Goal: Task Accomplishment & Management: Manage account settings

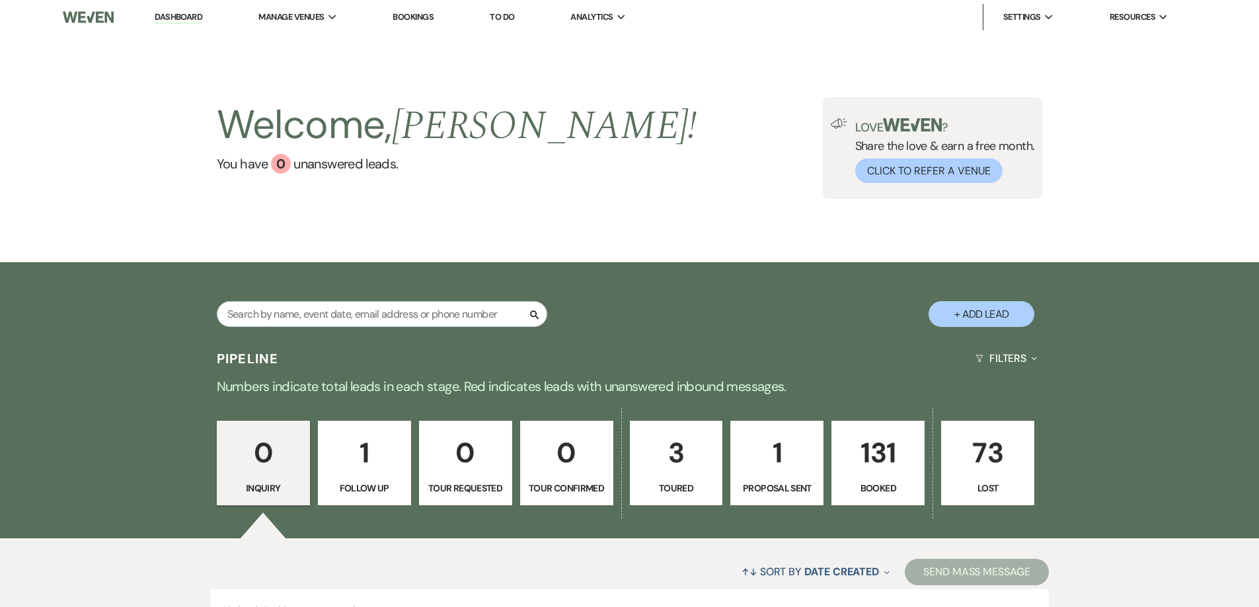
click at [880, 456] on p "131" at bounding box center [878, 453] width 76 height 44
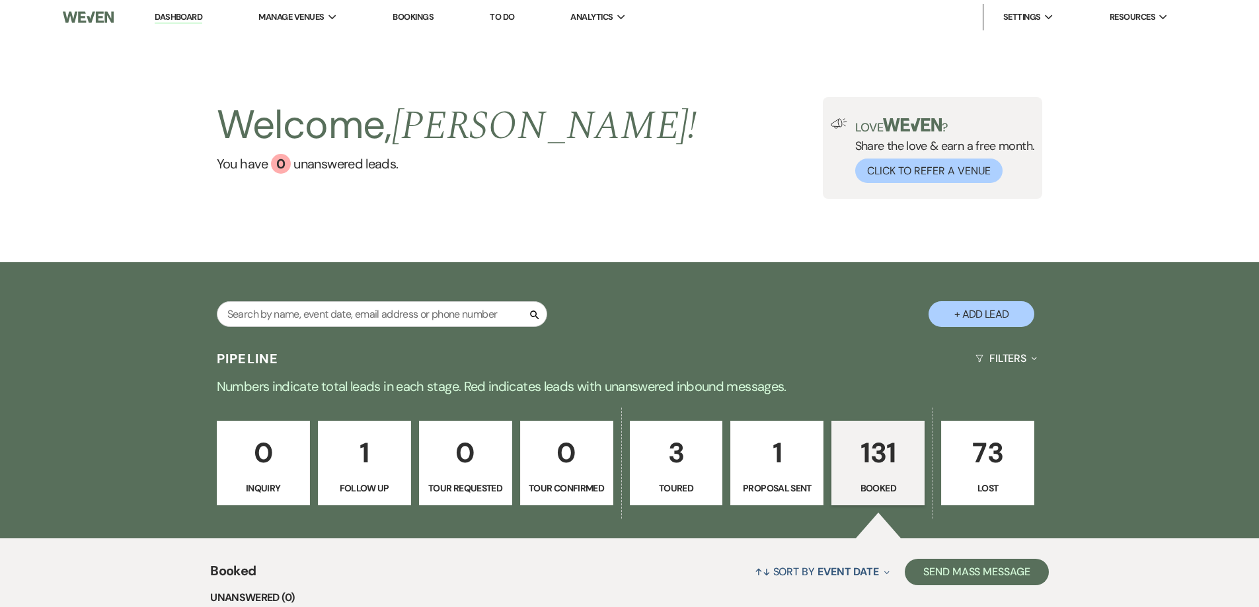
scroll to position [529, 0]
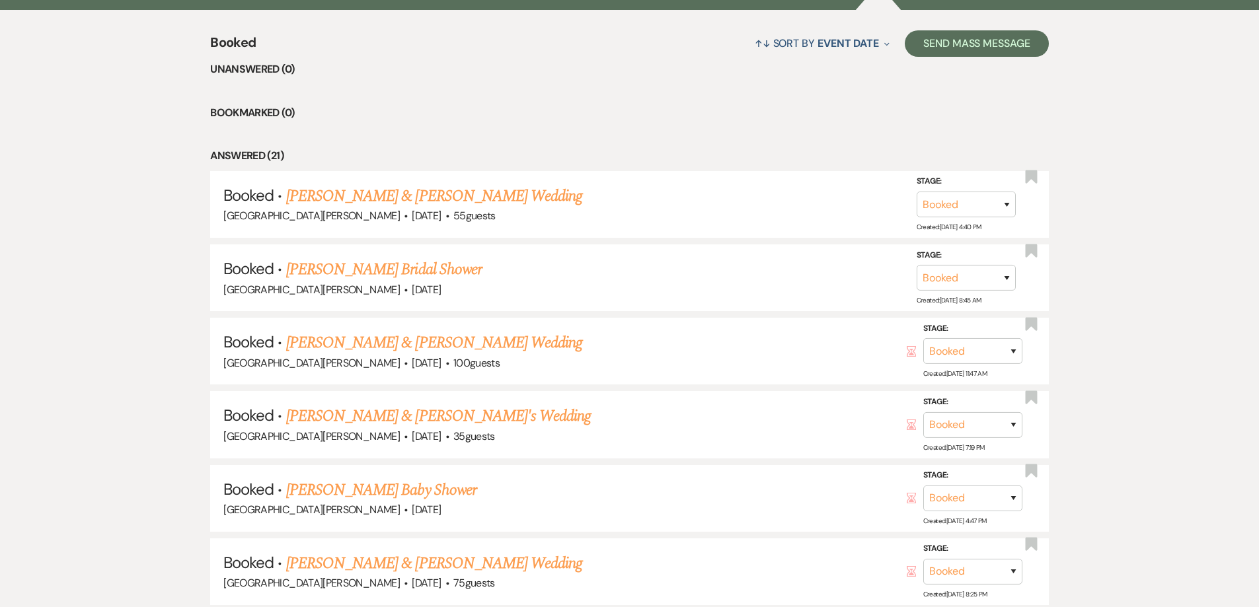
click at [392, 198] on link "[PERSON_NAME] & [PERSON_NAME] Wedding" at bounding box center [434, 196] width 296 height 24
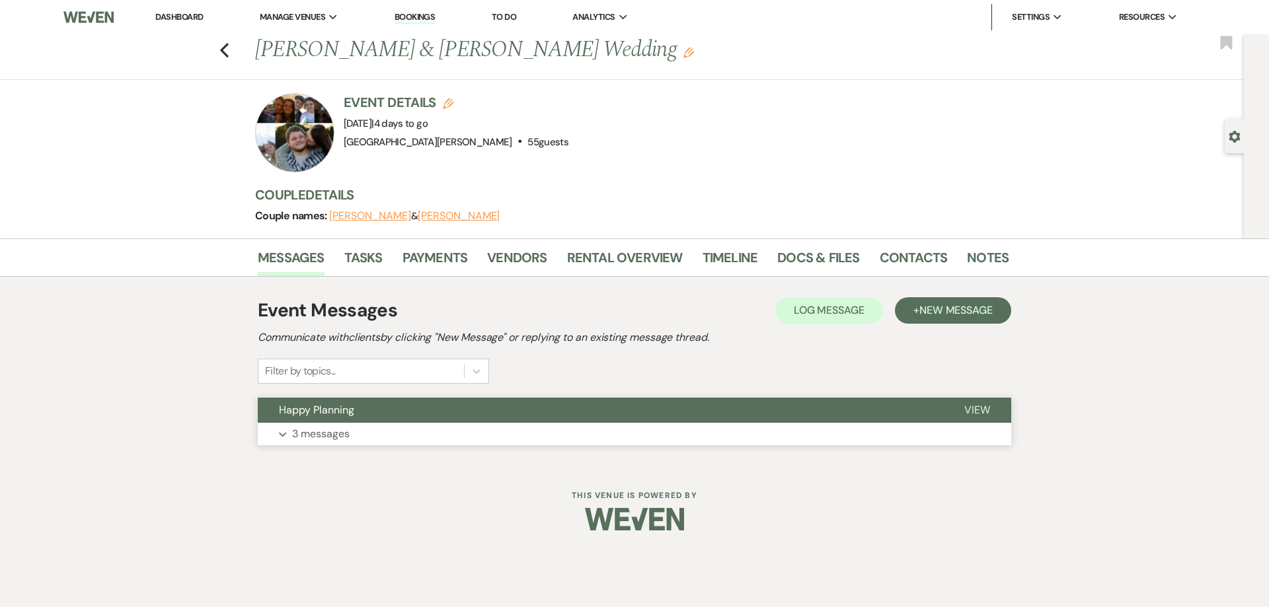
click at [322, 436] on p "3 messages" at bounding box center [321, 434] width 58 height 17
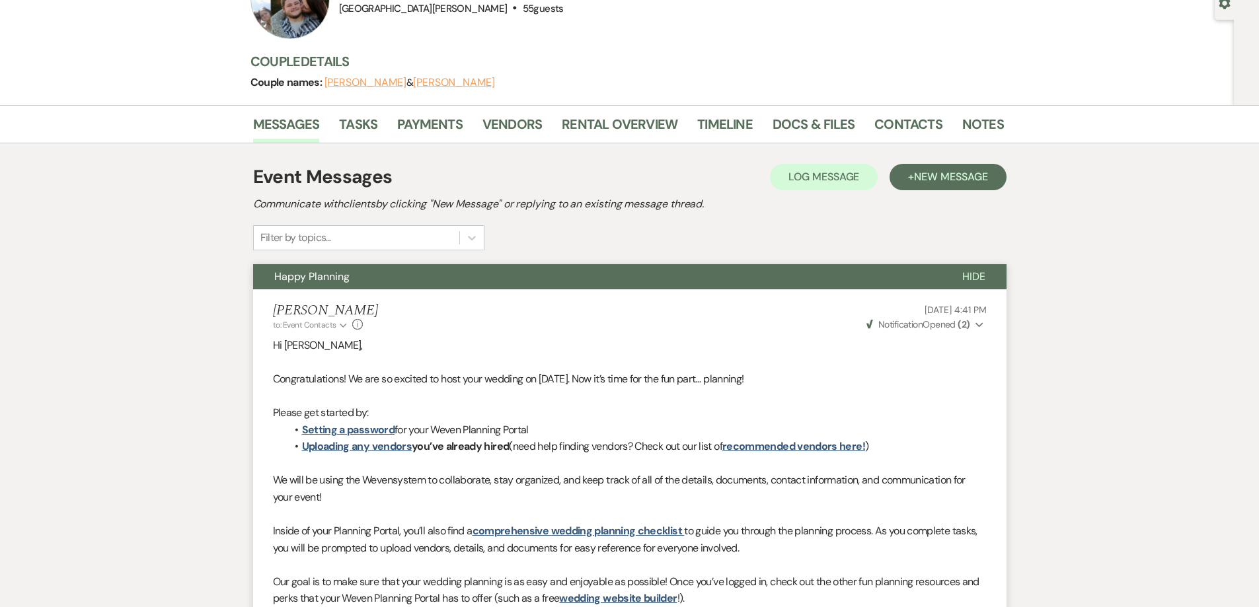
scroll to position [44, 0]
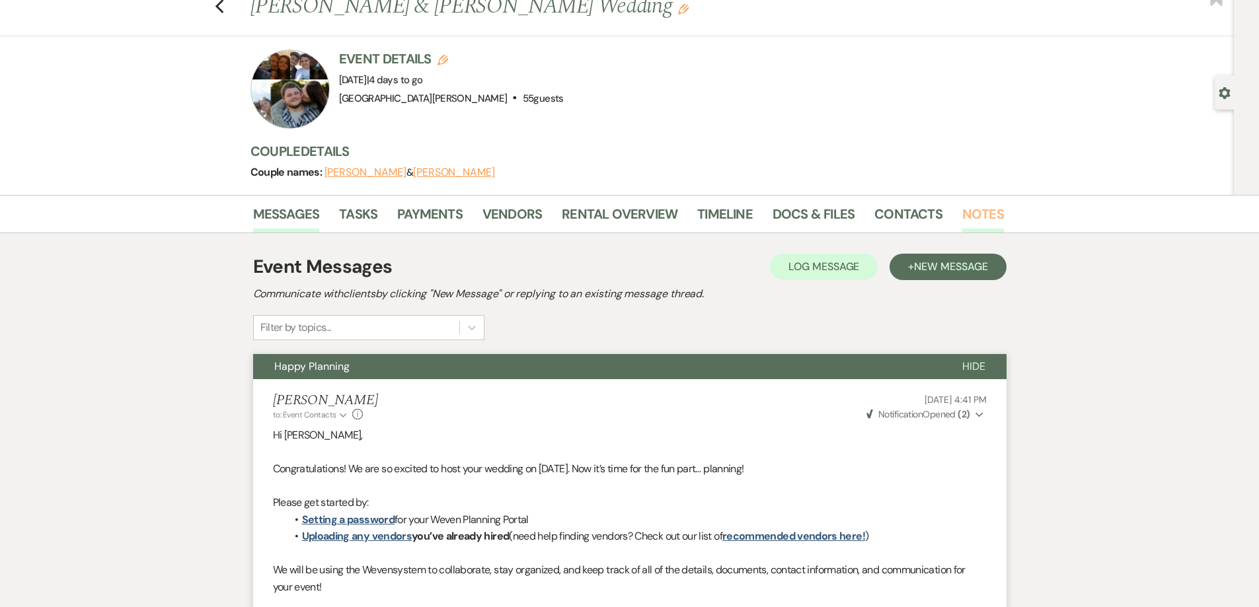
click at [976, 216] on link "Notes" at bounding box center [983, 218] width 42 height 29
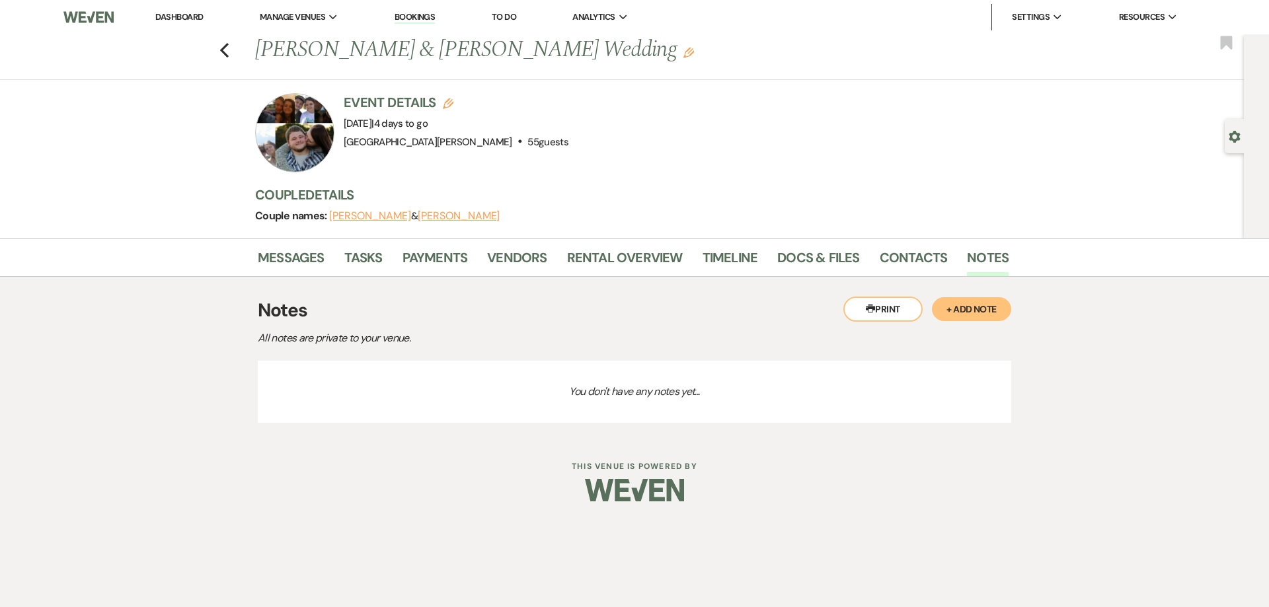
click at [987, 307] on button "+ Add Note" at bounding box center [971, 309] width 79 height 24
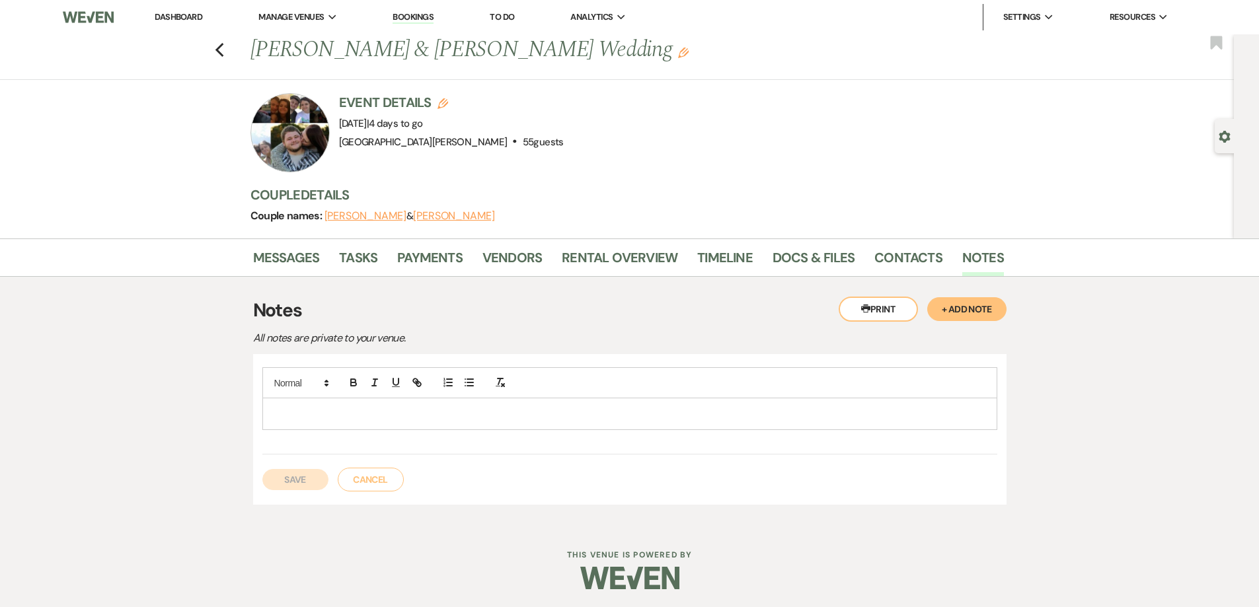
click at [274, 406] on p at bounding box center [630, 413] width 714 height 15
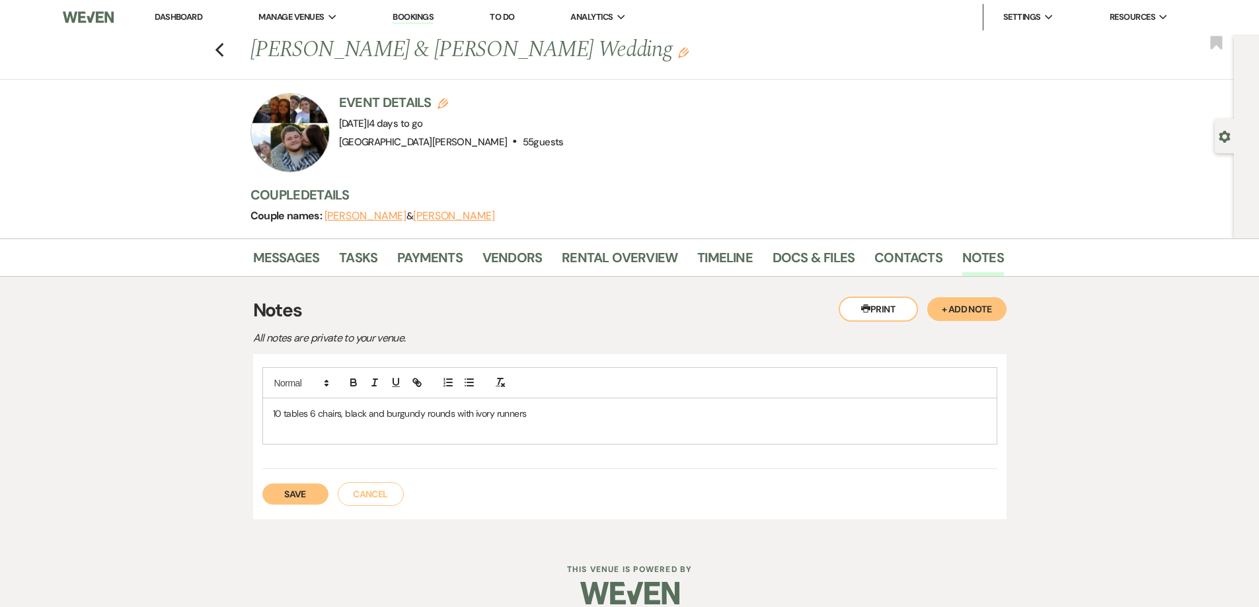
click at [307, 488] on button "Save" at bounding box center [295, 494] width 66 height 21
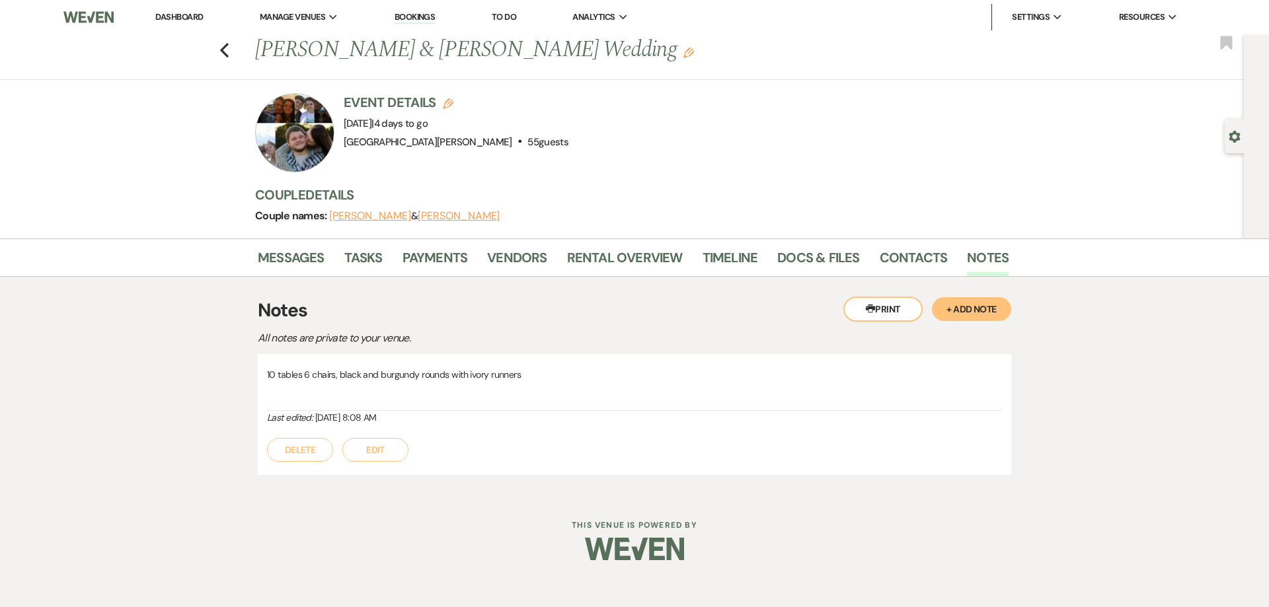
click at [418, 217] on button "[PERSON_NAME]" at bounding box center [459, 216] width 82 height 11
select select "text"
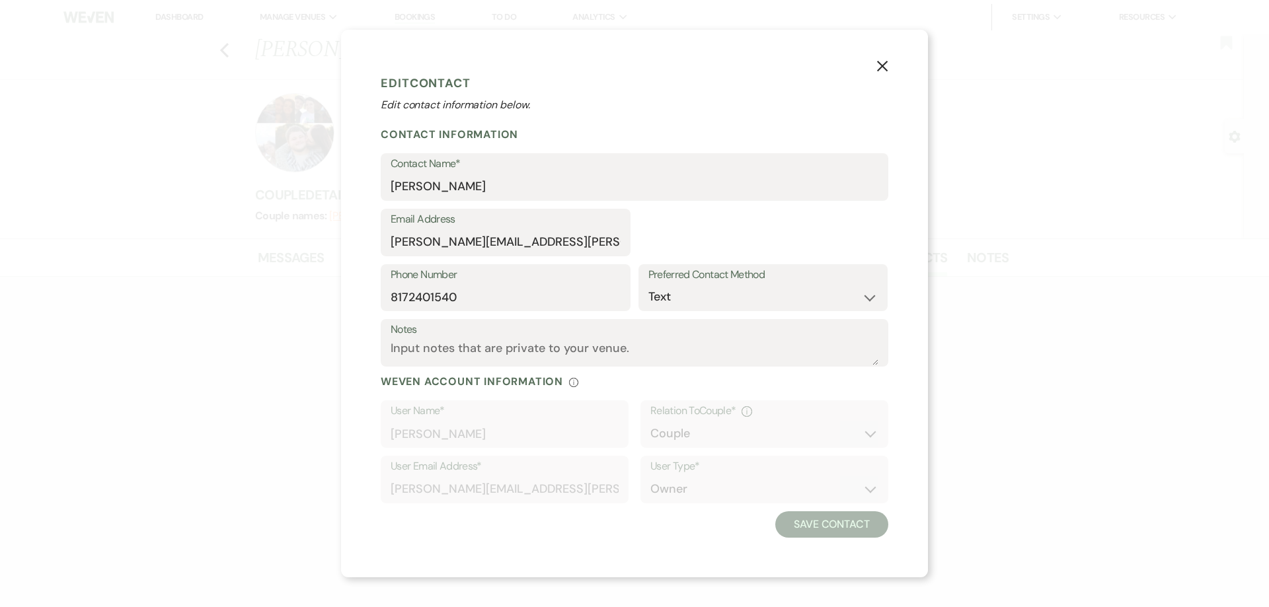
select select "1"
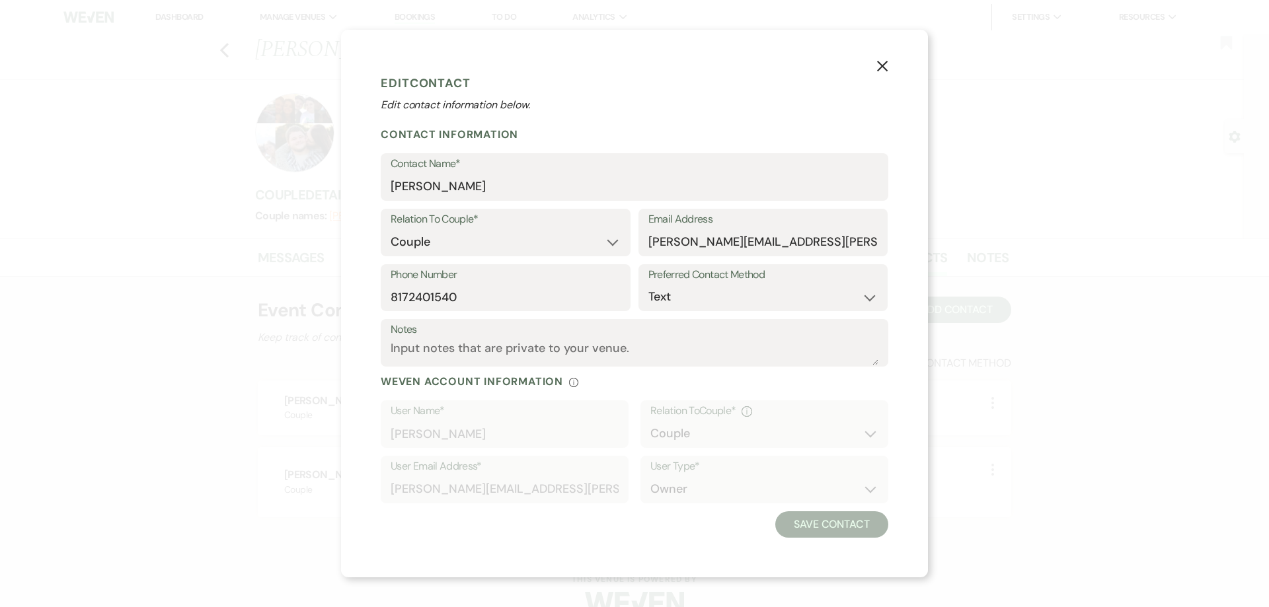
click at [882, 61] on icon "X" at bounding box center [882, 66] width 12 height 12
